Goal: Task Accomplishment & Management: Use online tool/utility

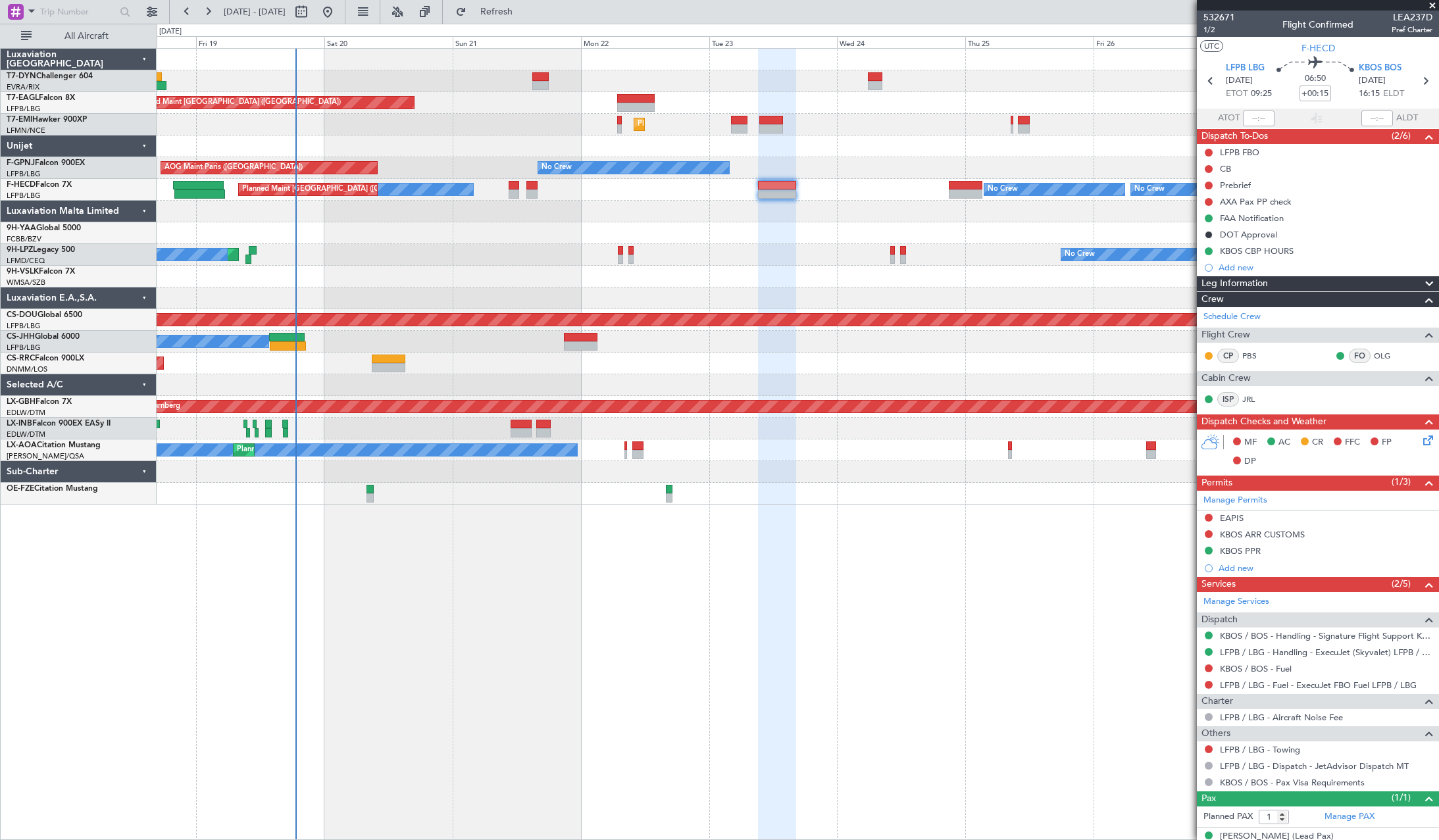
scroll to position [17, 0]
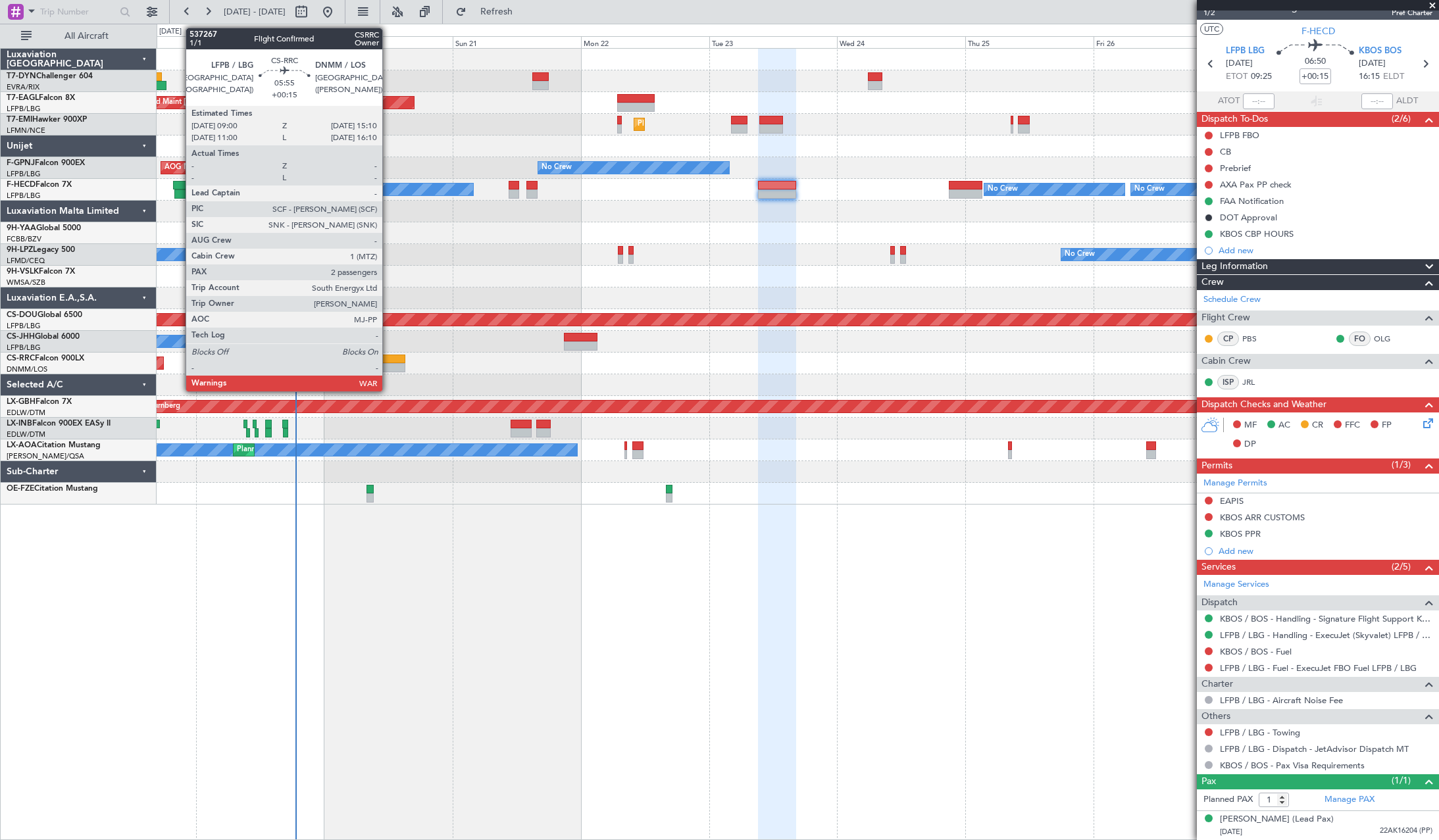
click at [388, 361] on div at bounding box center [389, 359] width 33 height 10
type input "2"
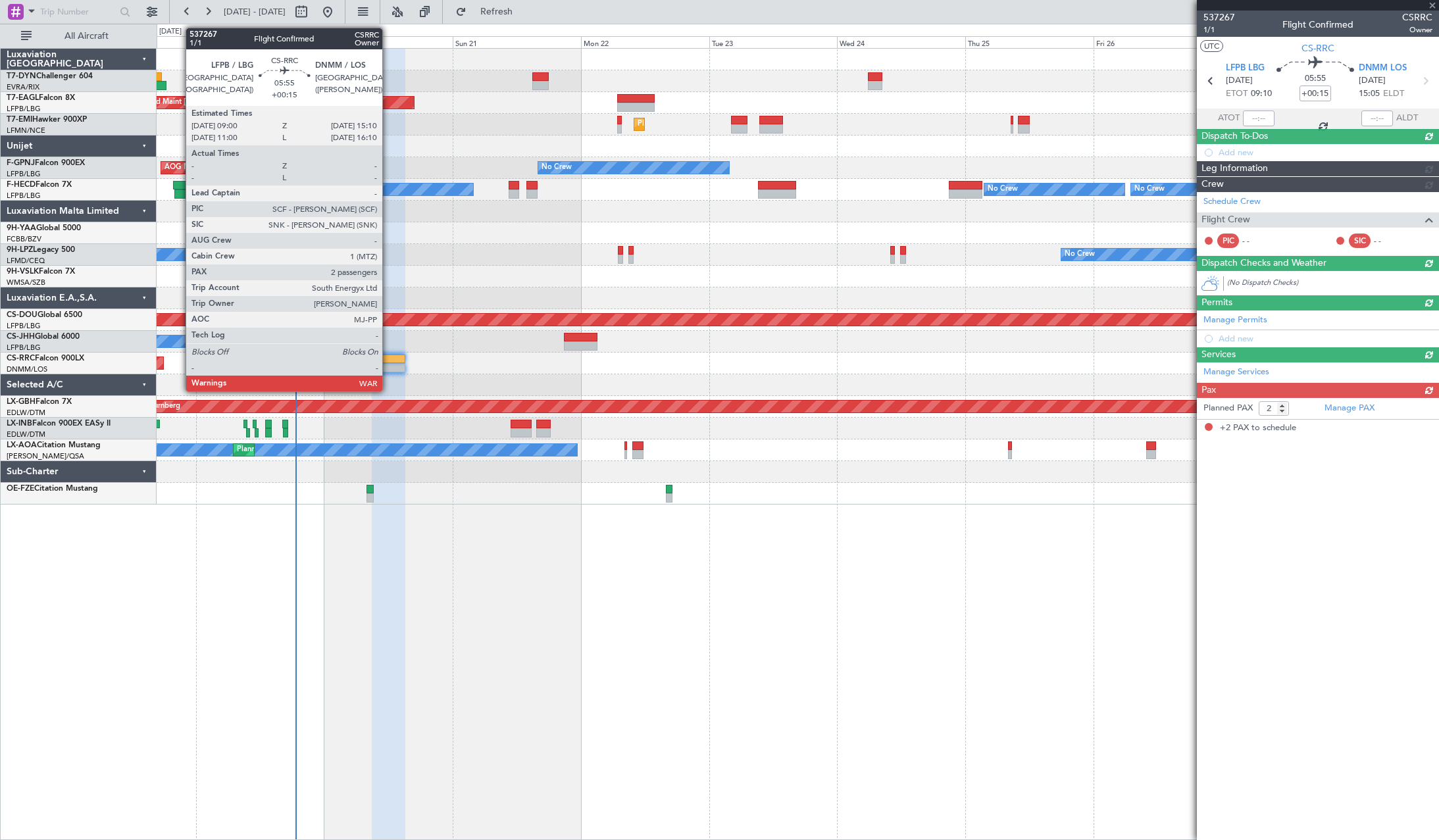
scroll to position [0, 0]
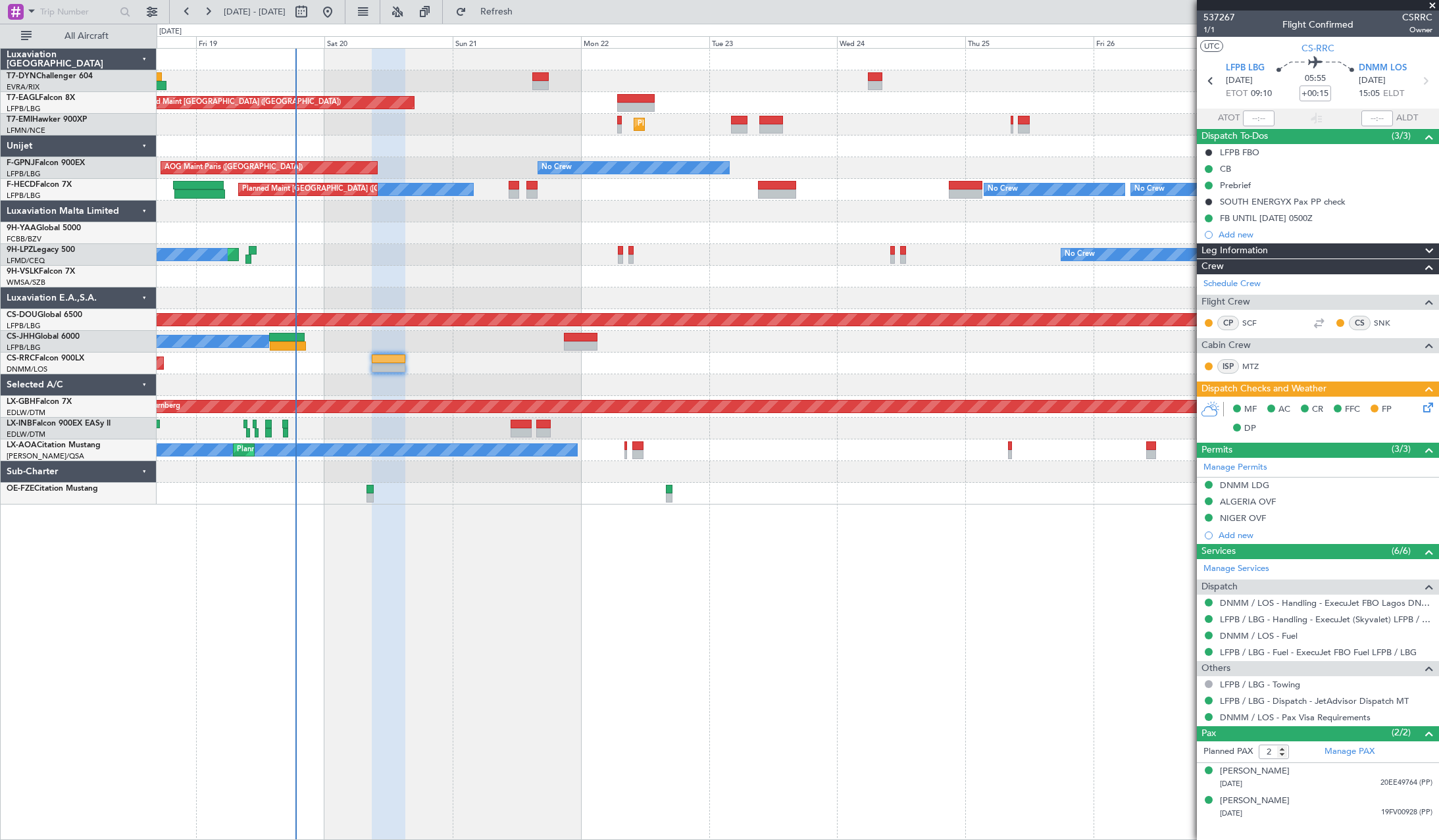
click at [536, 71] on div "Unplanned Maint [GEOGRAPHIC_DATA] (Riga Intl)" at bounding box center [798, 80] width 1282 height 21
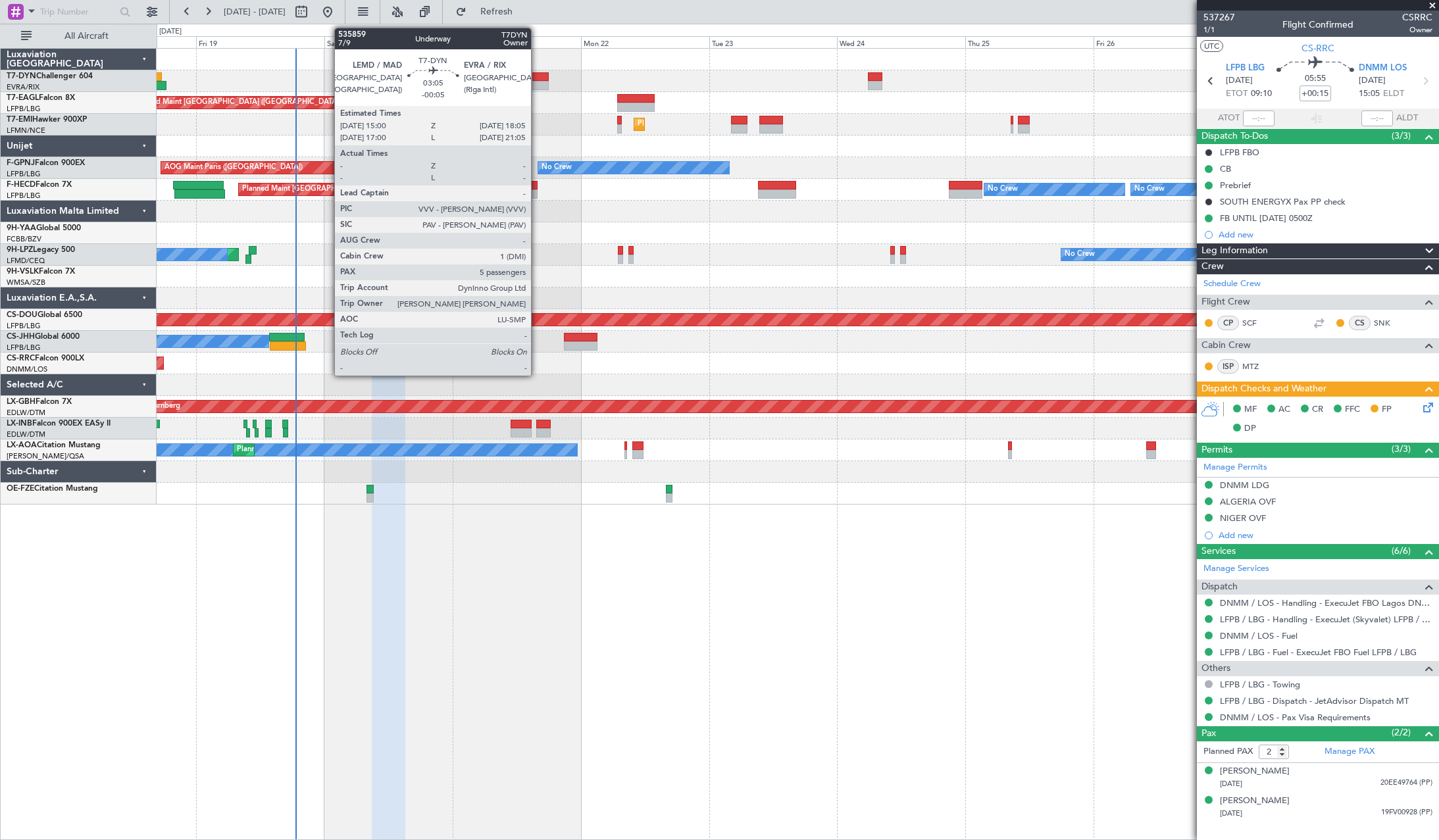
click at [538, 74] on div at bounding box center [540, 77] width 17 height 10
type input "-00:05"
type input "5"
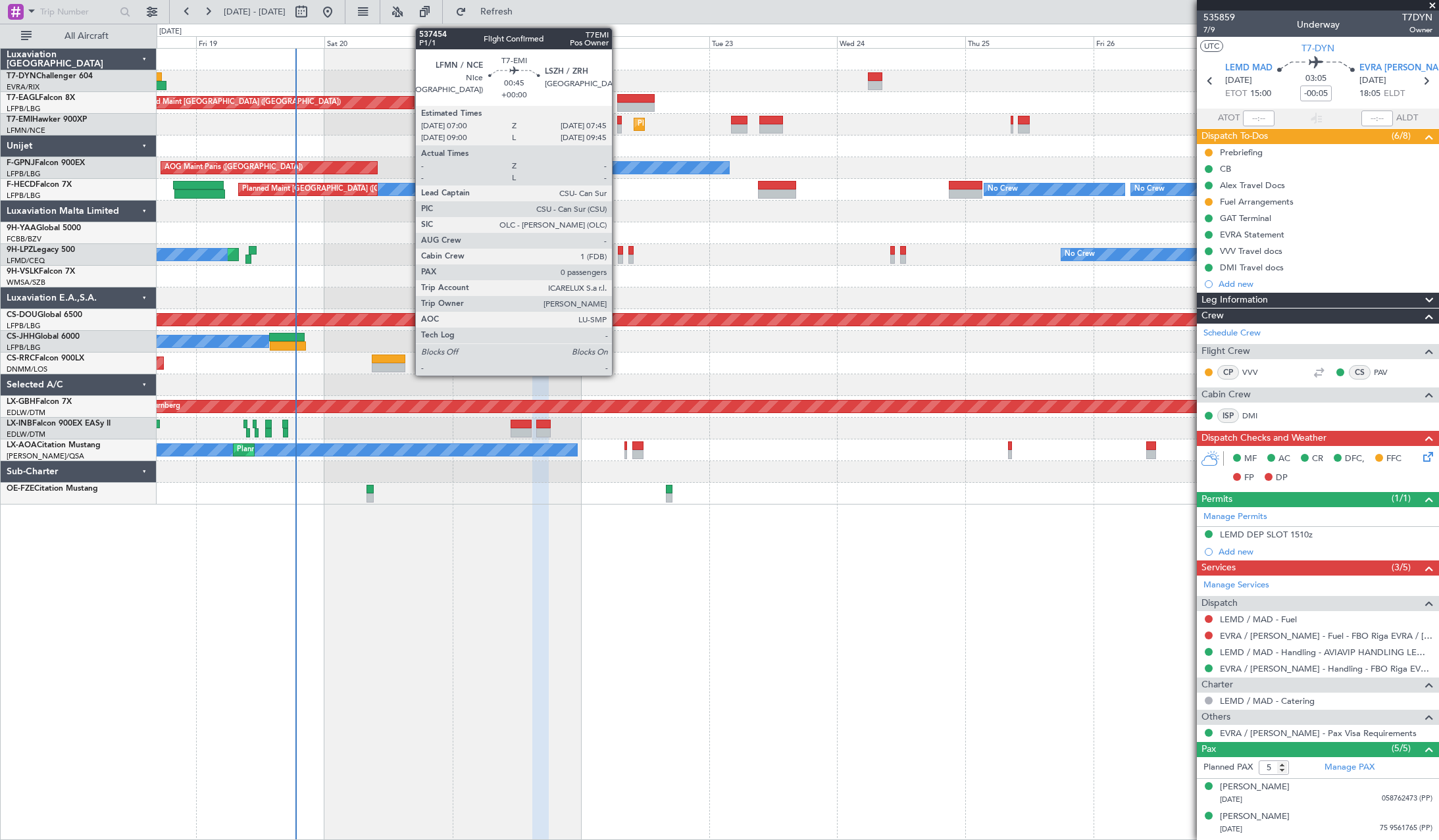
click at [618, 123] on div at bounding box center [620, 120] width 5 height 10
type input "0"
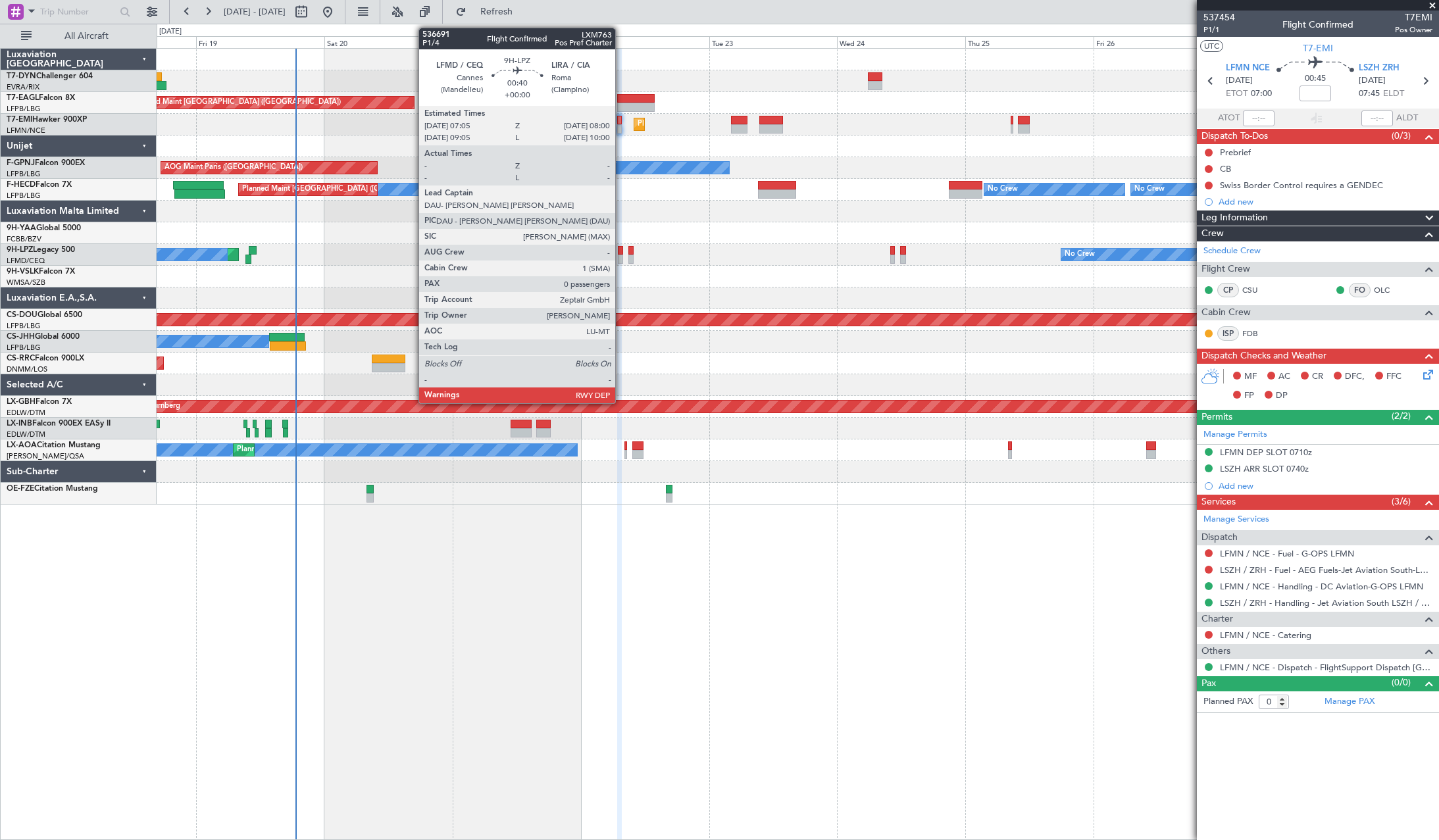
click at [621, 253] on div at bounding box center [620, 251] width 6 height 10
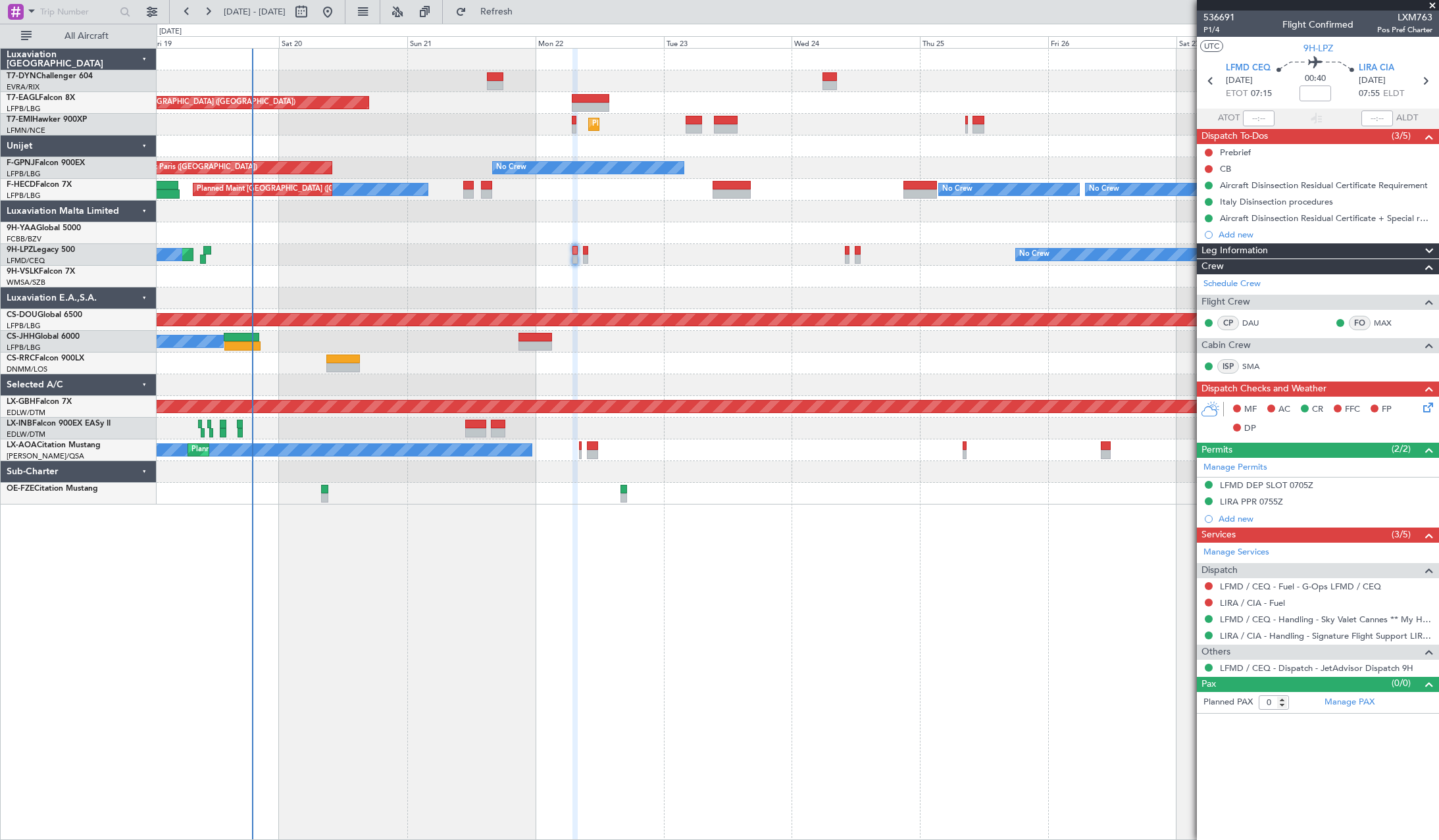
click at [806, 268] on div at bounding box center [798, 276] width 1282 height 21
